Goal: Task Accomplishment & Management: Manage account settings

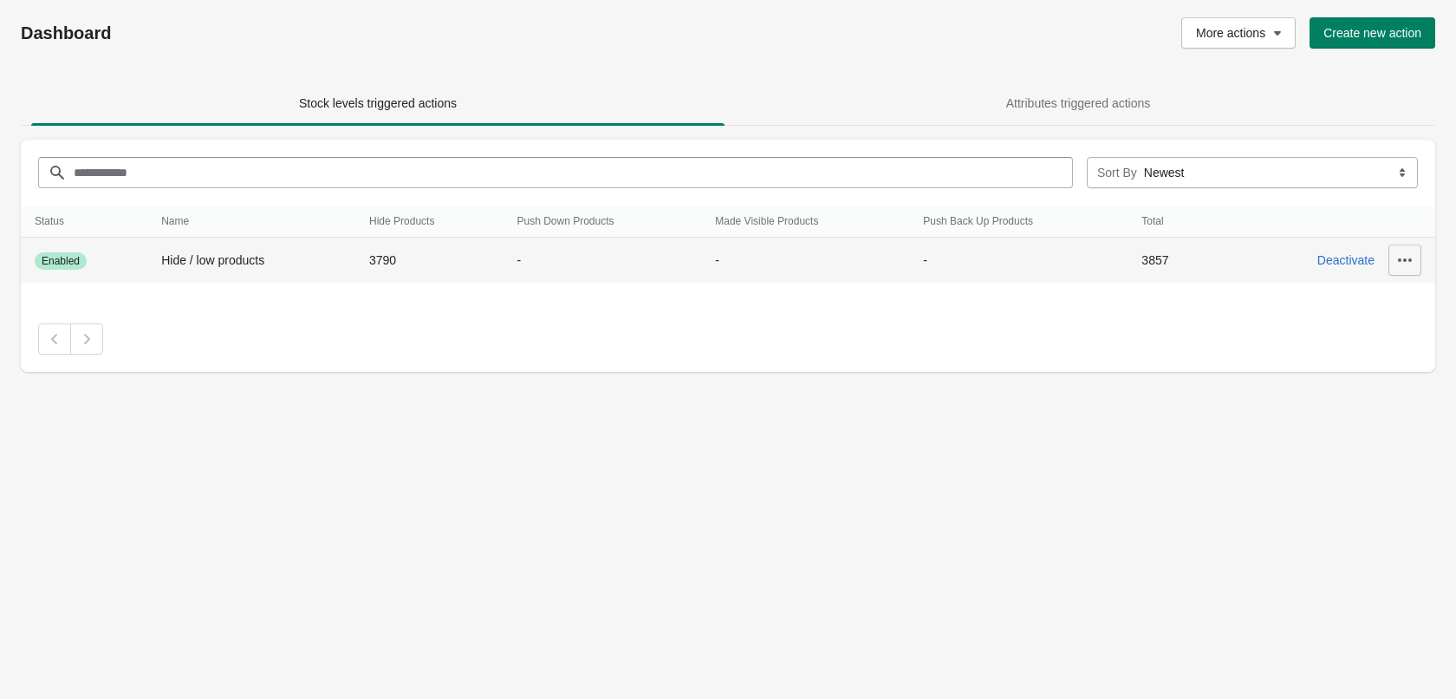
click at [1400, 257] on icon "button" at bounding box center [1404, 259] width 17 height 17
click at [1388, 306] on span "Update" at bounding box center [1396, 304] width 77 height 17
click at [1407, 262] on icon "button" at bounding box center [1404, 259] width 17 height 17
click at [1388, 339] on span "Edit" at bounding box center [1396, 340] width 77 height 17
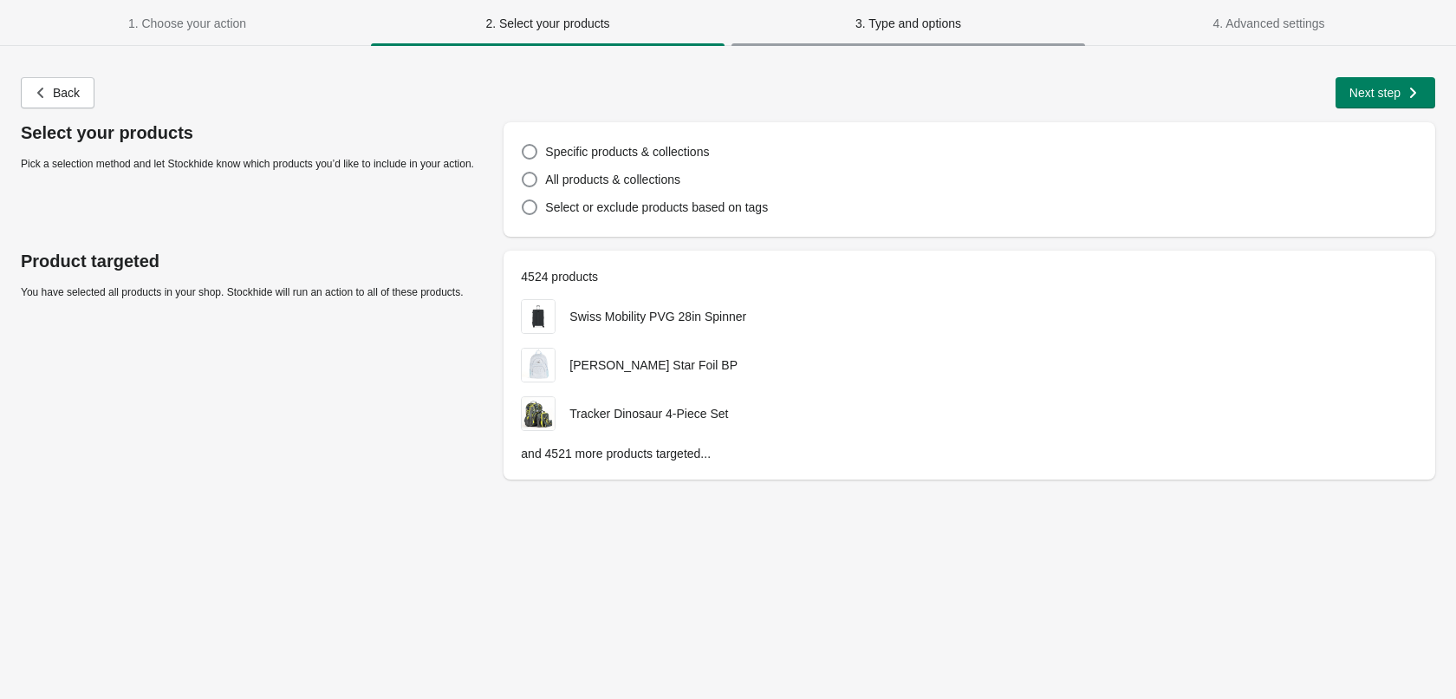
click at [909, 24] on span "3. Type and options" at bounding box center [908, 23] width 106 height 14
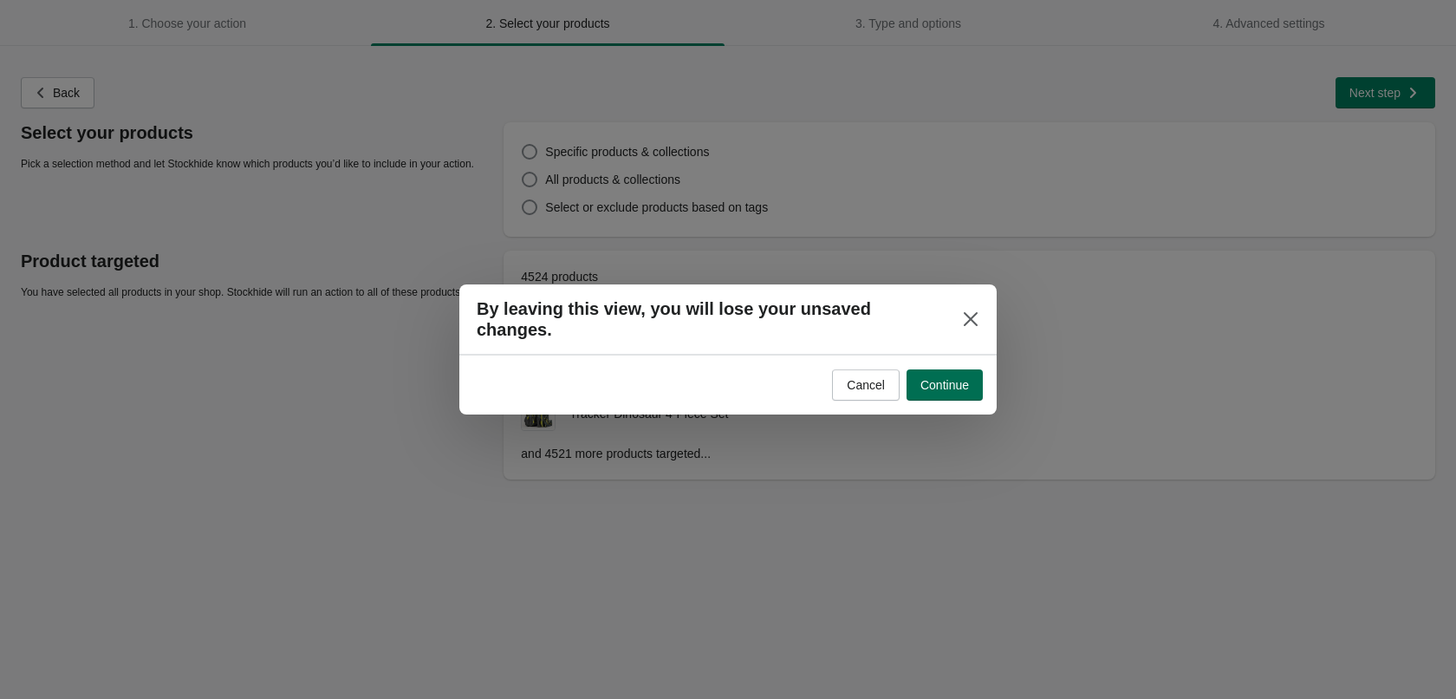
click at [947, 378] on span "Continue" at bounding box center [944, 385] width 49 height 14
select select "**********"
select select "*********"
select select "********"
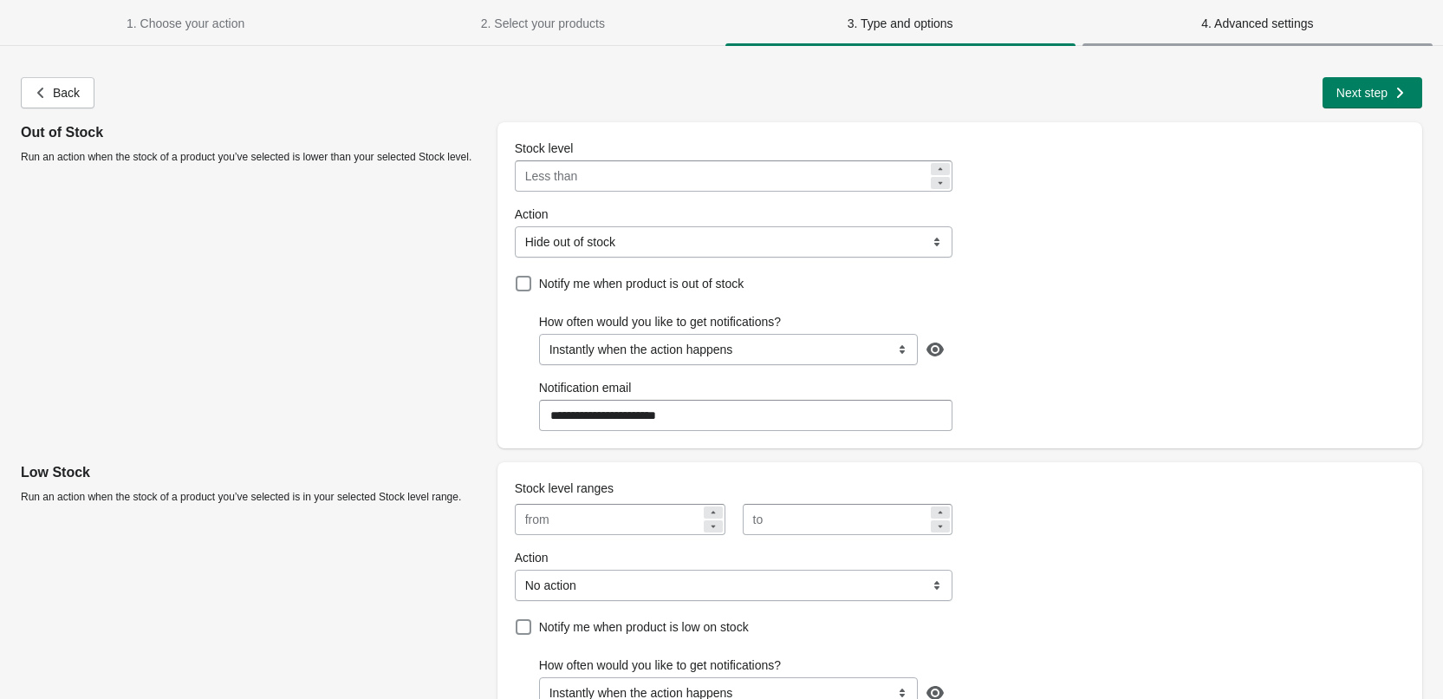
click at [1180, 8] on span "4. Advanced settings" at bounding box center [1257, 23] width 350 height 31
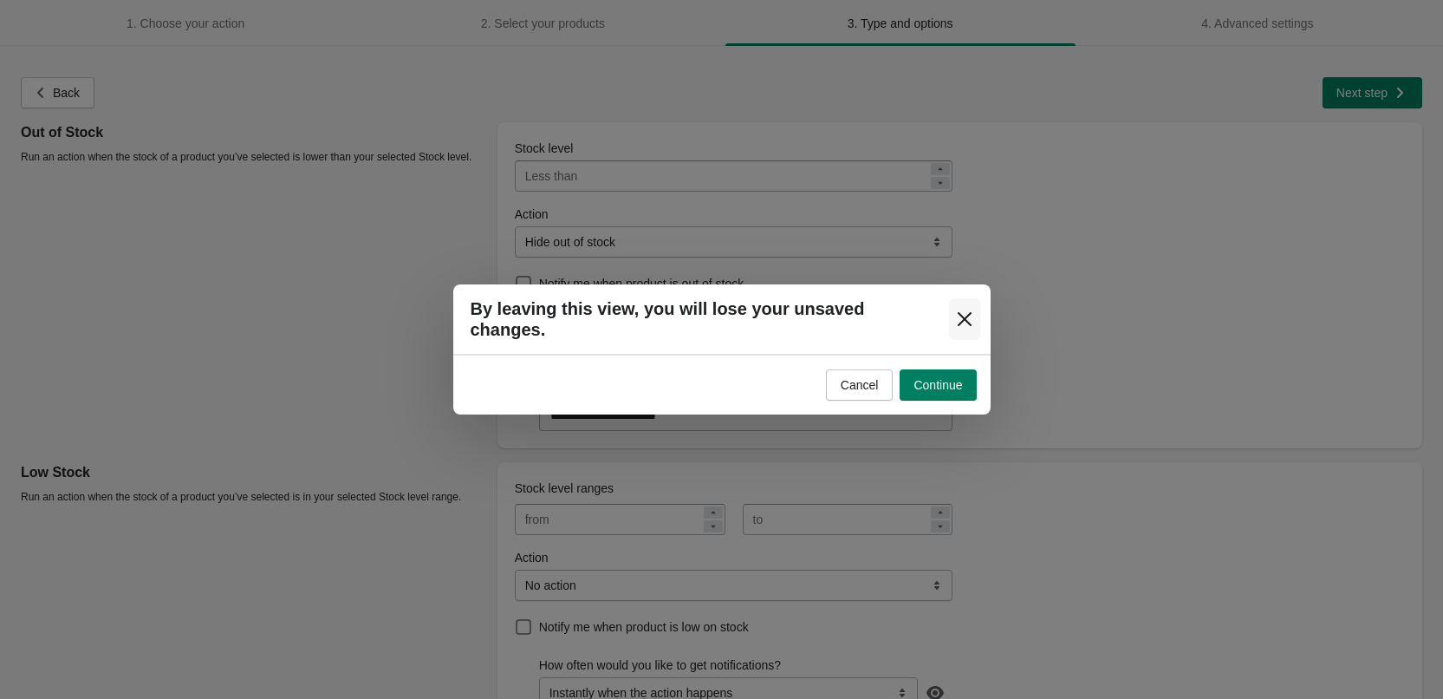
click at [959, 315] on icon "Close" at bounding box center [964, 318] width 17 height 17
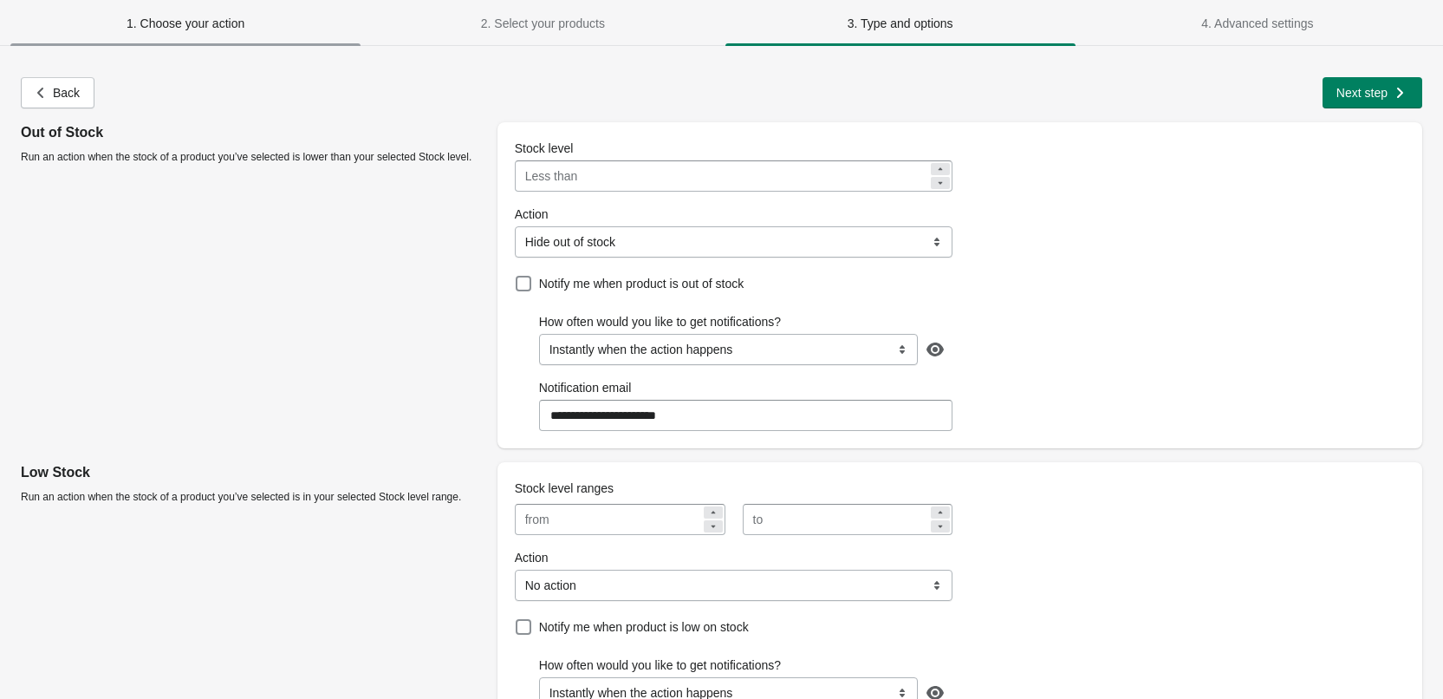
click at [143, 21] on span "1. Choose your action" at bounding box center [186, 23] width 118 height 14
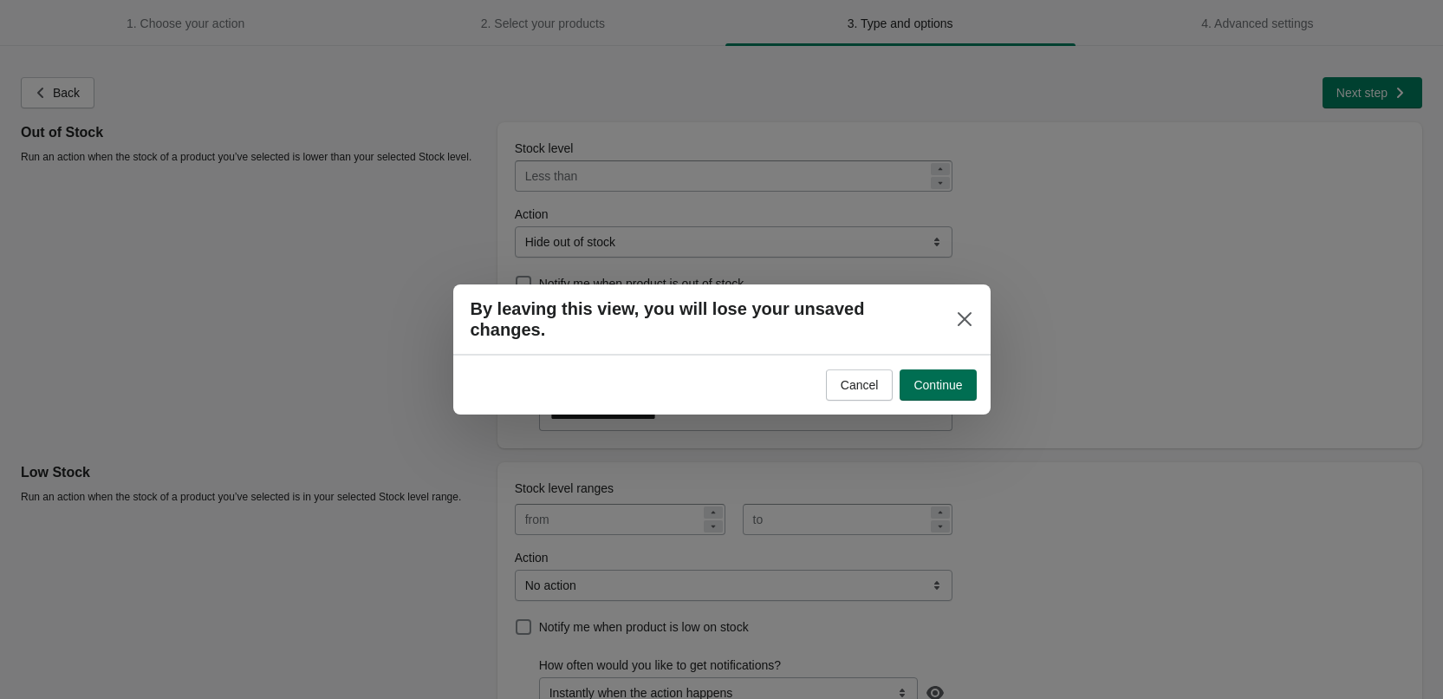
click at [912, 369] on button "Continue" at bounding box center [938, 384] width 76 height 31
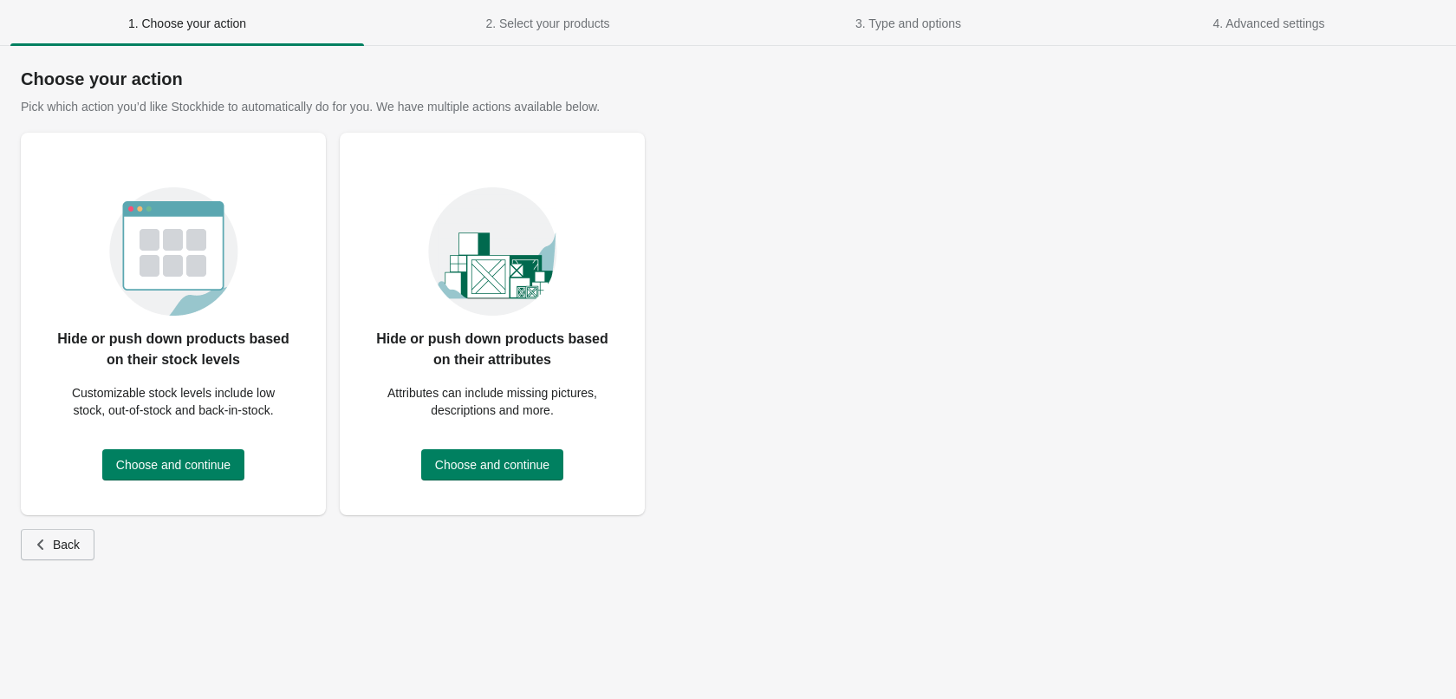
click at [46, 551] on icon "button" at bounding box center [40, 544] width 17 height 17
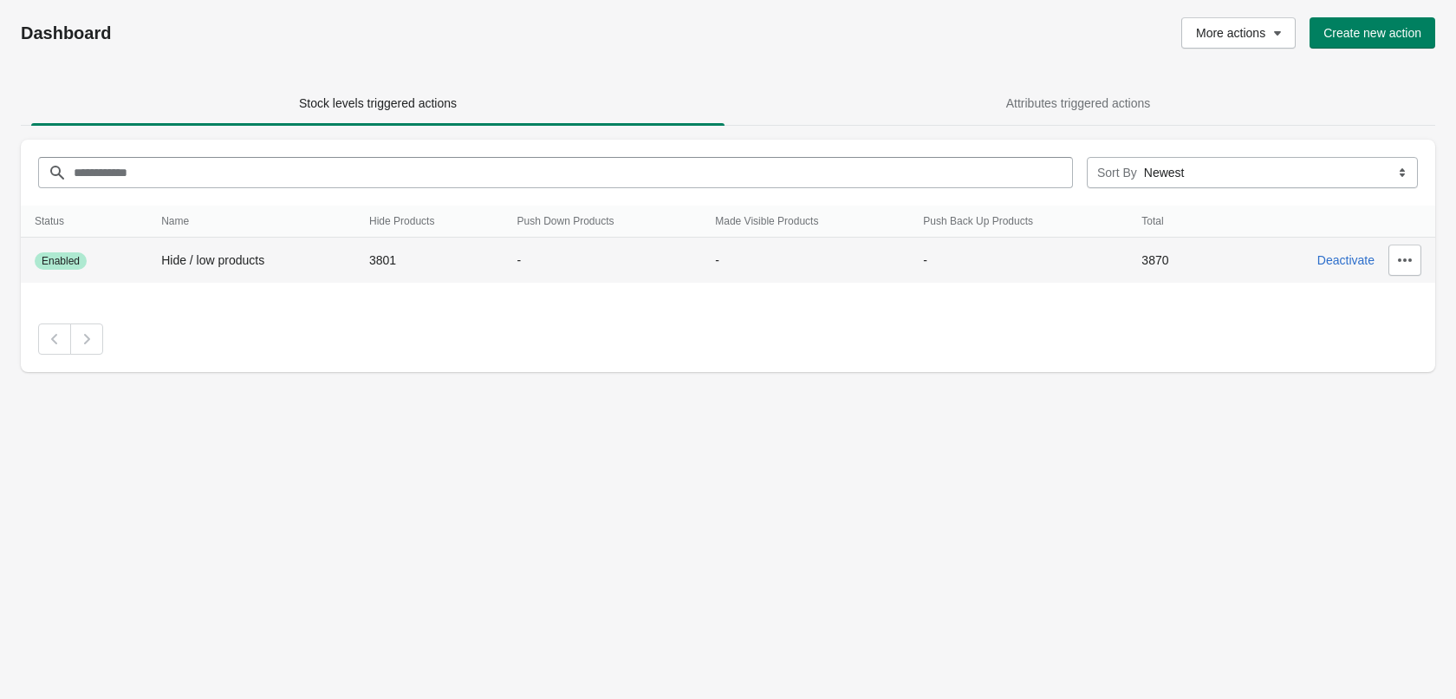
click at [53, 262] on span "Enabled" at bounding box center [61, 261] width 38 height 14
click at [1407, 258] on icon "button" at bounding box center [1404, 259] width 17 height 17
click at [1388, 376] on span "View History" at bounding box center [1396, 375] width 77 height 17
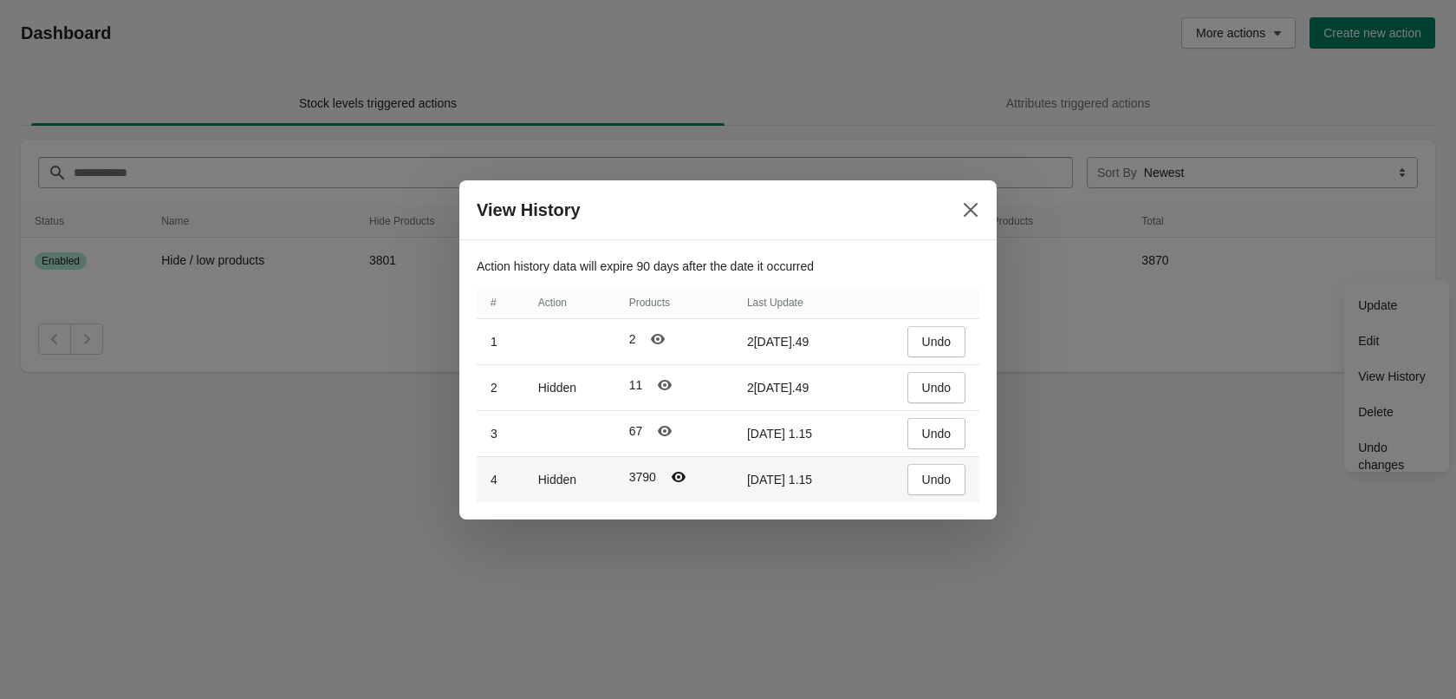
click at [680, 479] on icon "Polarismodal-header16" at bounding box center [678, 476] width 17 height 17
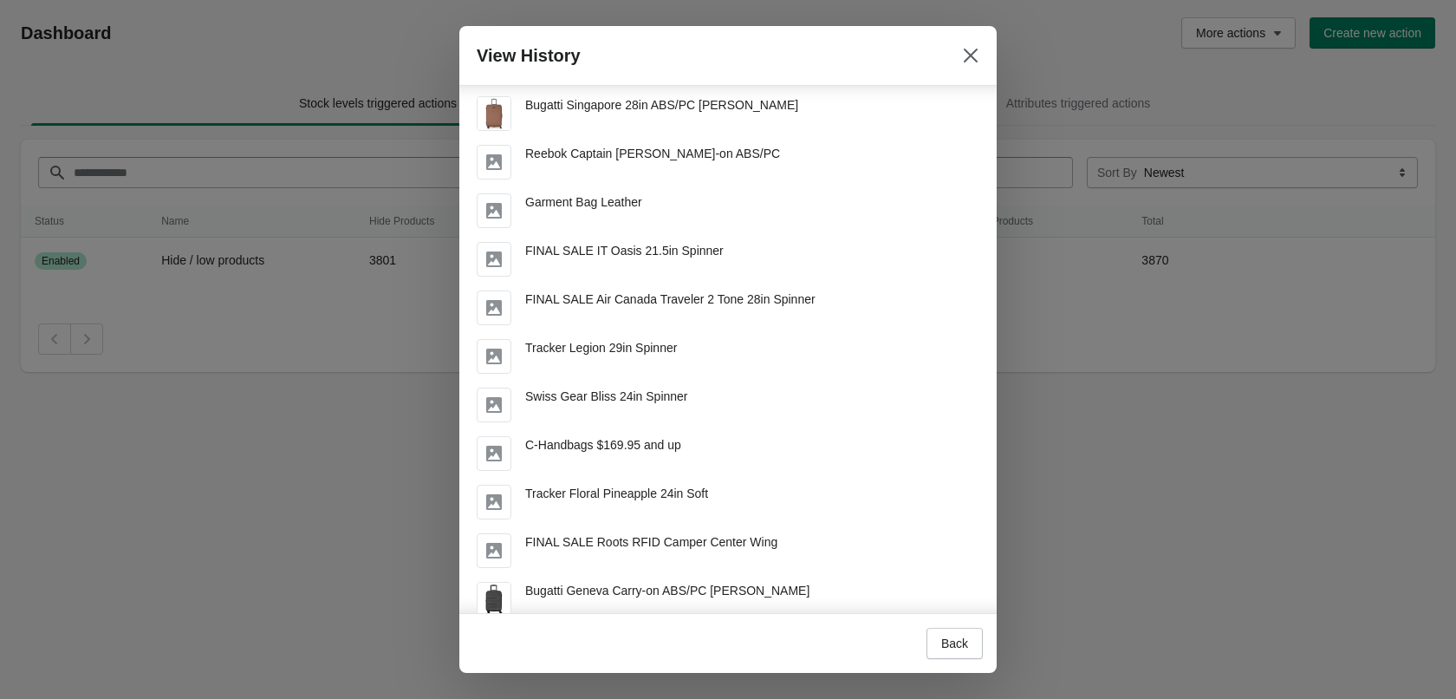
scroll to position [2080, 0]
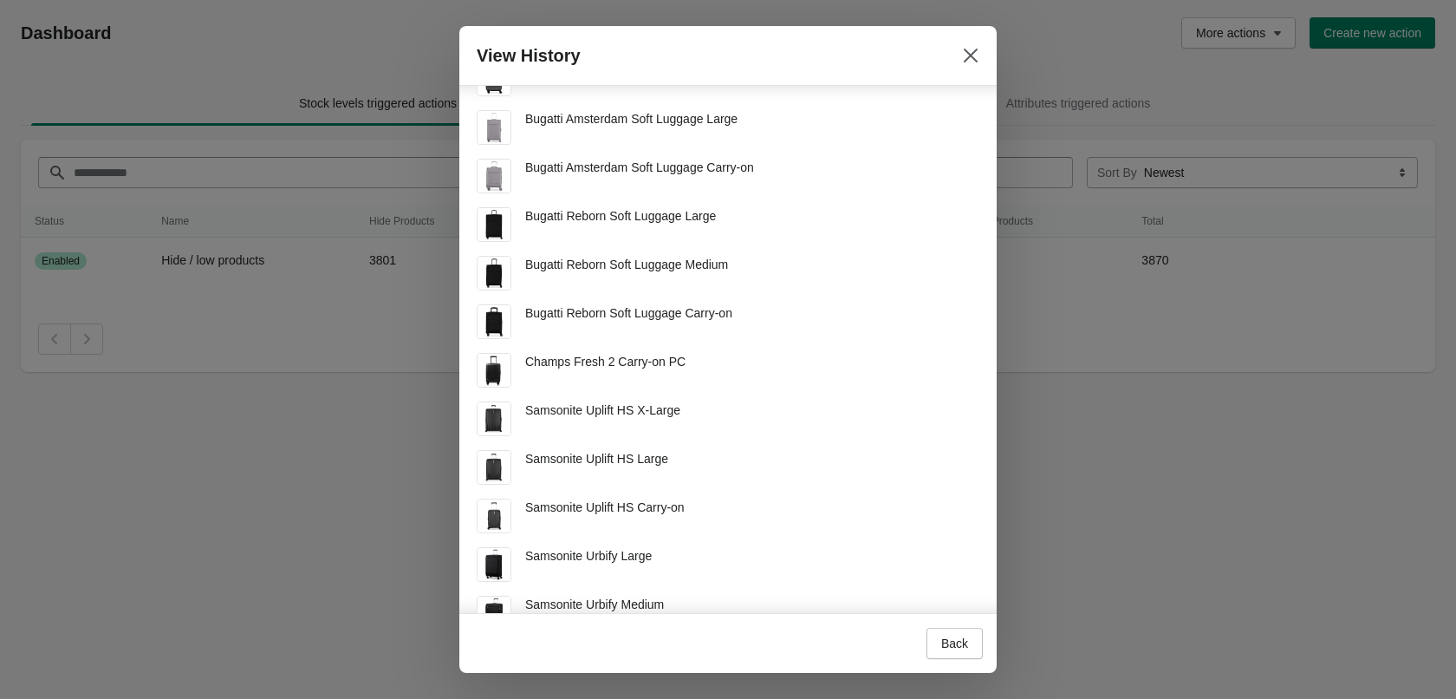
click at [632, 214] on span "Bugatti Reborn Soft Luggage Large" at bounding box center [620, 216] width 191 height 14
copy span "Bugatti Reborn Soft Luggage Large"
